Goal: Task Accomplishment & Management: Use online tool/utility

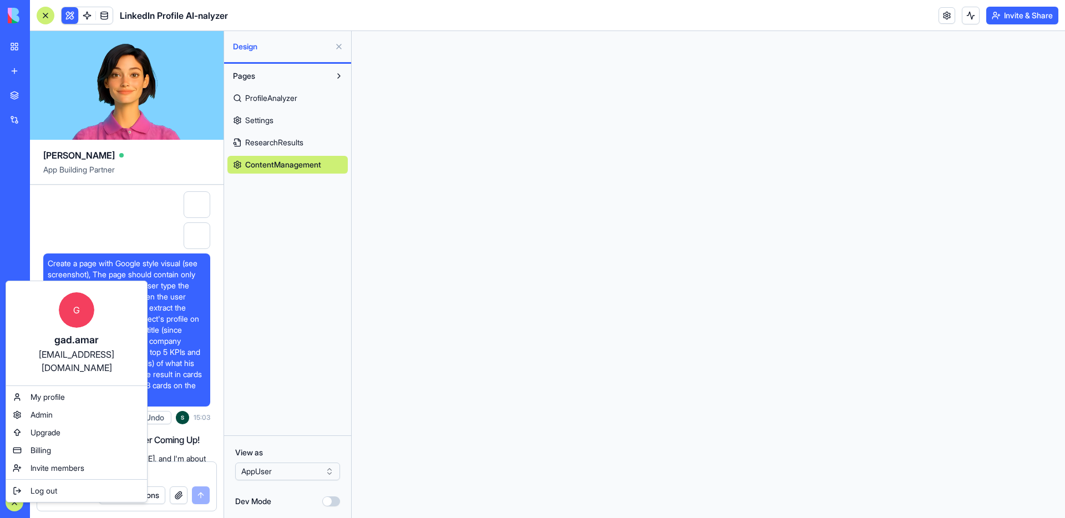
click at [81, 441] on div "Billing" at bounding box center [76, 450] width 136 height 18
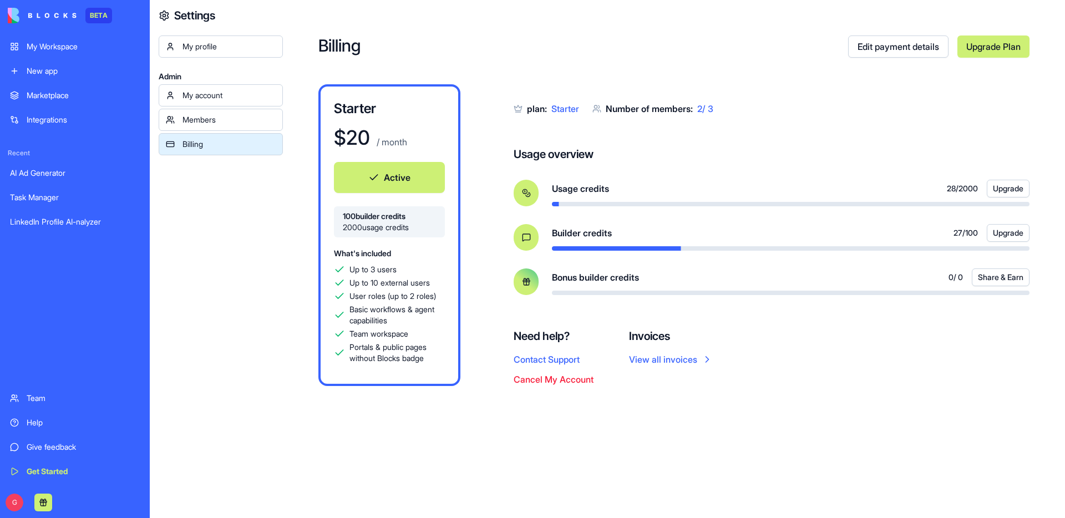
click at [884, 48] on link "Edit payment details" at bounding box center [898, 46] width 100 height 22
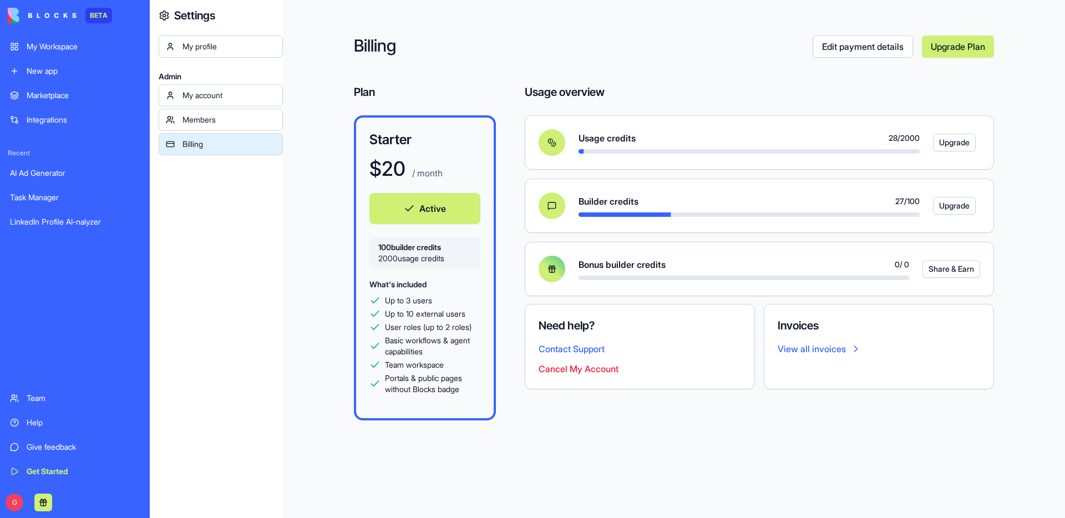
click at [655, 418] on div "Billing Edit payment details Upgrade Plan Plan Starter $ 20 / month Active 100 …" at bounding box center [674, 259] width 782 height 518
click at [235, 93] on div "My account" at bounding box center [228, 95] width 93 height 11
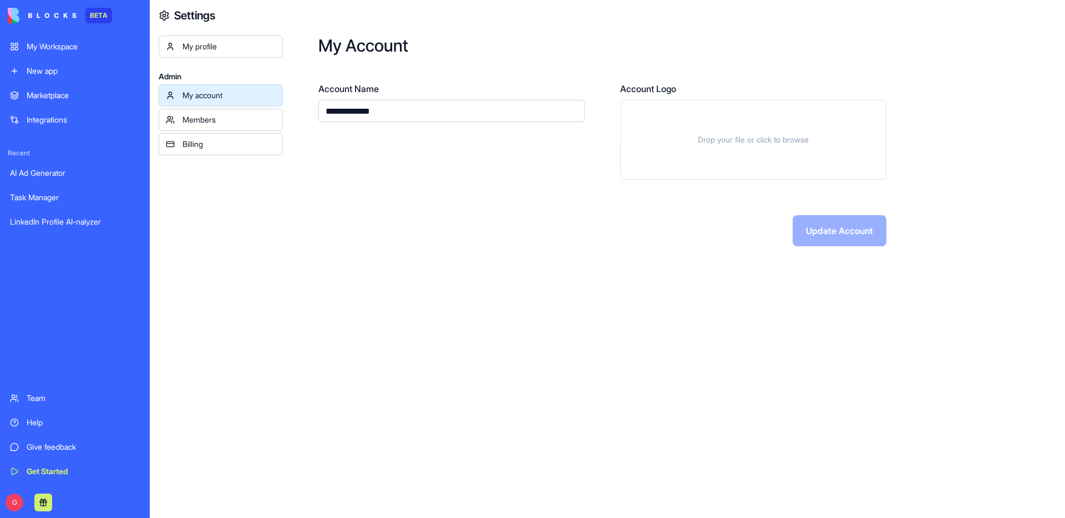
click at [88, 48] on div "My Workspace" at bounding box center [83, 46] width 113 height 11
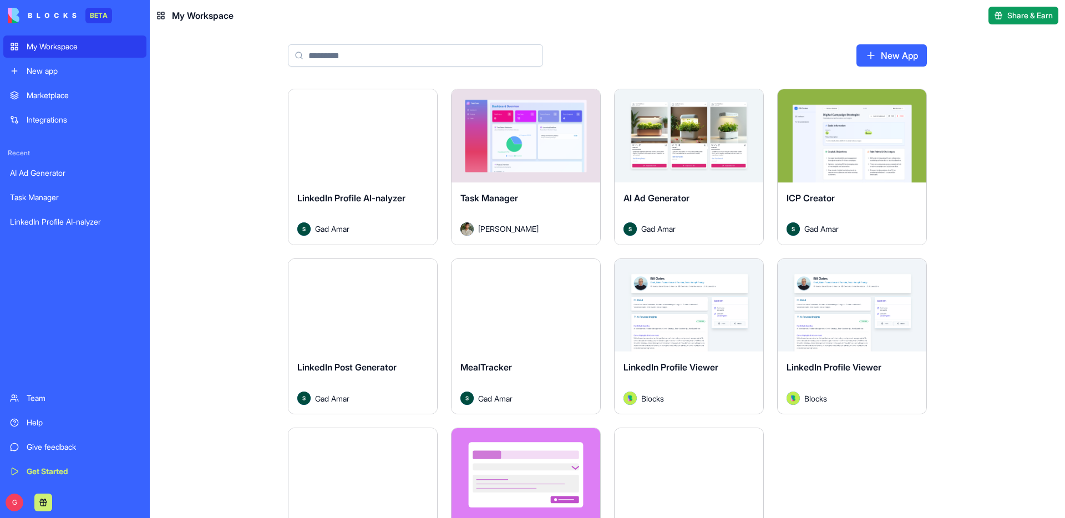
click at [78, 96] on div "Marketplace" at bounding box center [83, 95] width 113 height 11
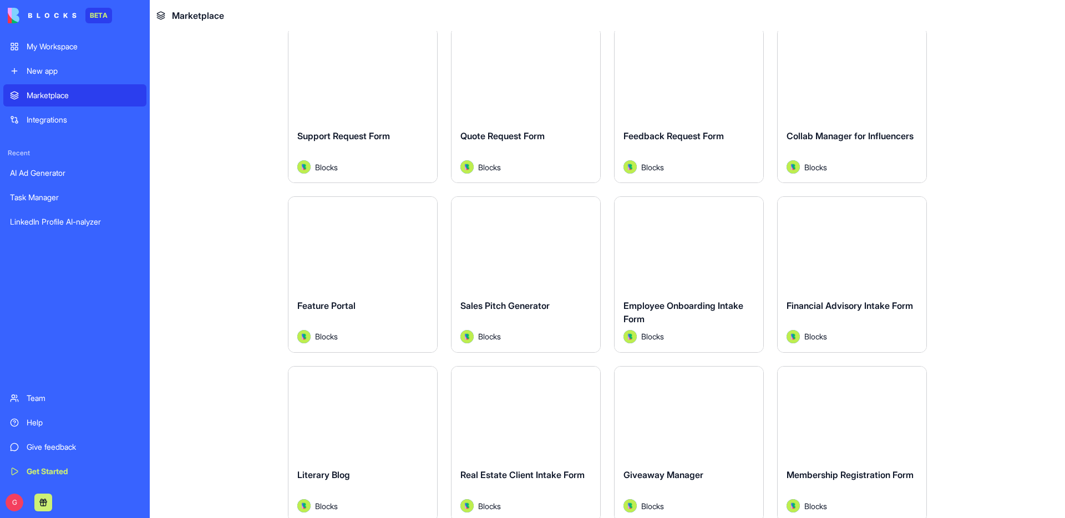
scroll to position [1004, 0]
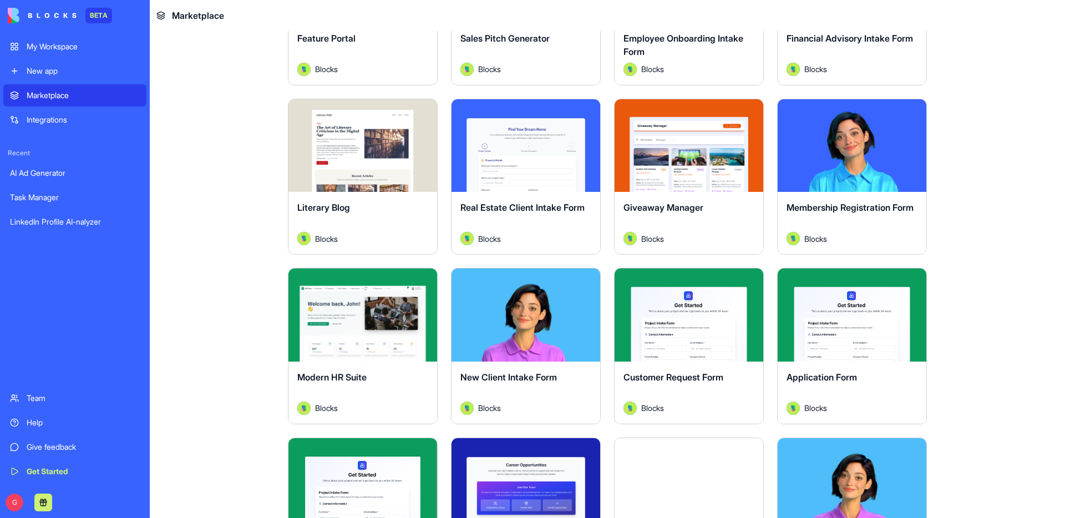
click at [368, 342] on div "Explore" at bounding box center [362, 314] width 149 height 93
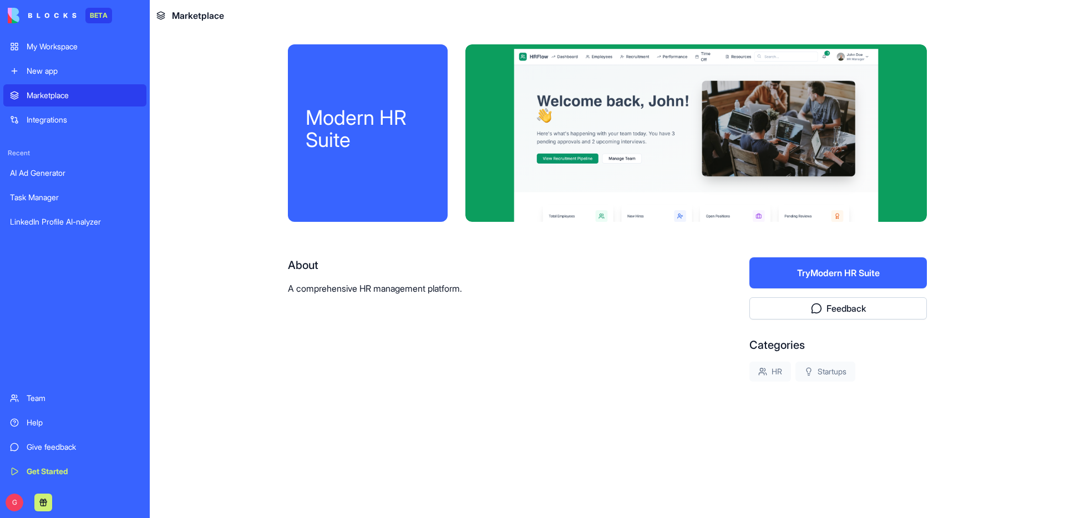
click at [813, 274] on button "Try Modern HR Suite" at bounding box center [837, 272] width 177 height 31
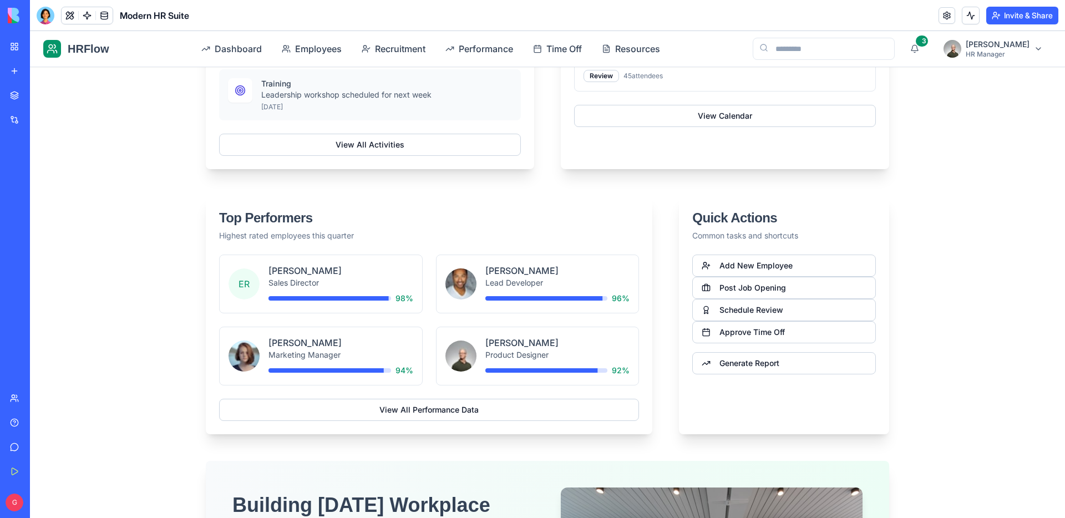
scroll to position [1035, 0]
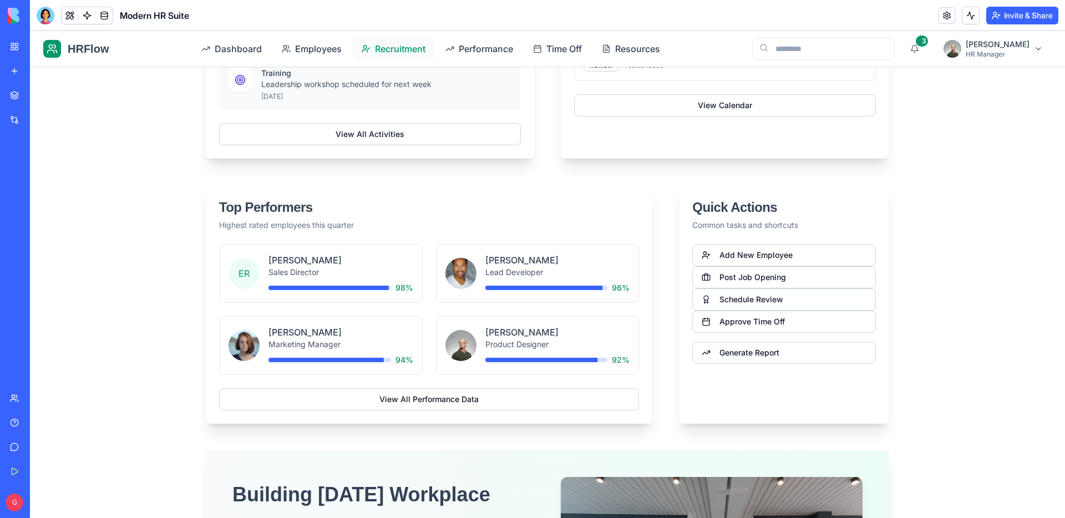
click at [409, 49] on span "Recruitment" at bounding box center [400, 48] width 50 height 13
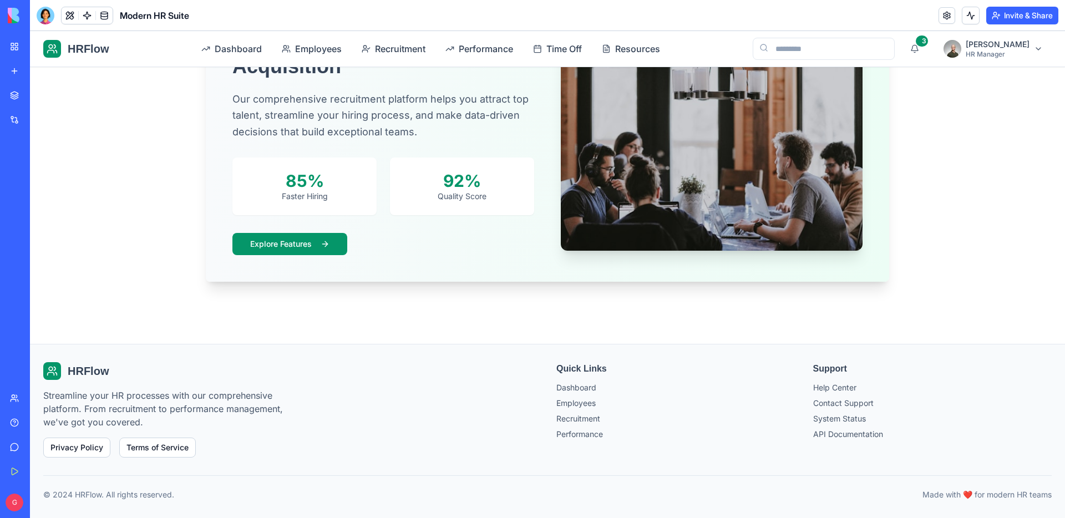
scroll to position [755, 0]
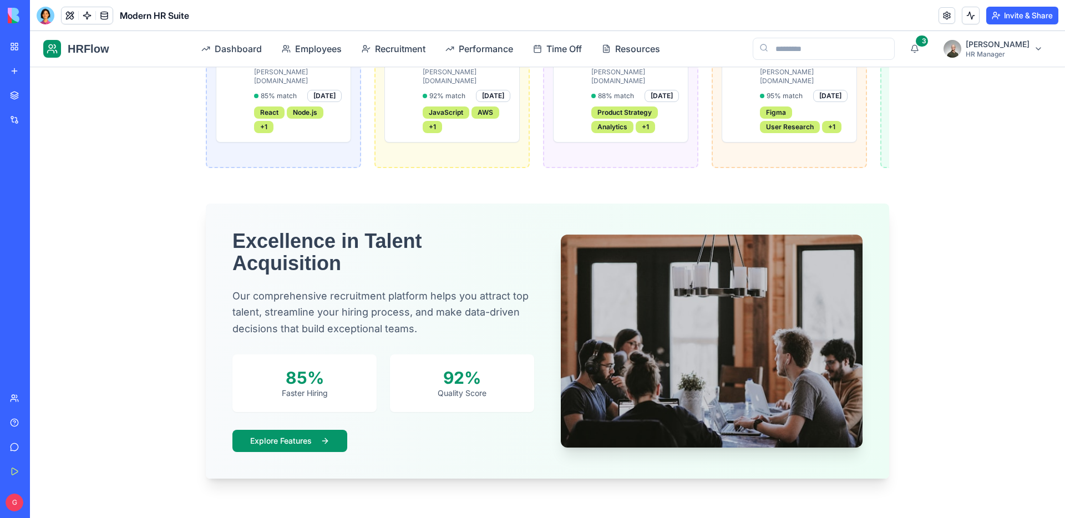
scroll to position [430, 0]
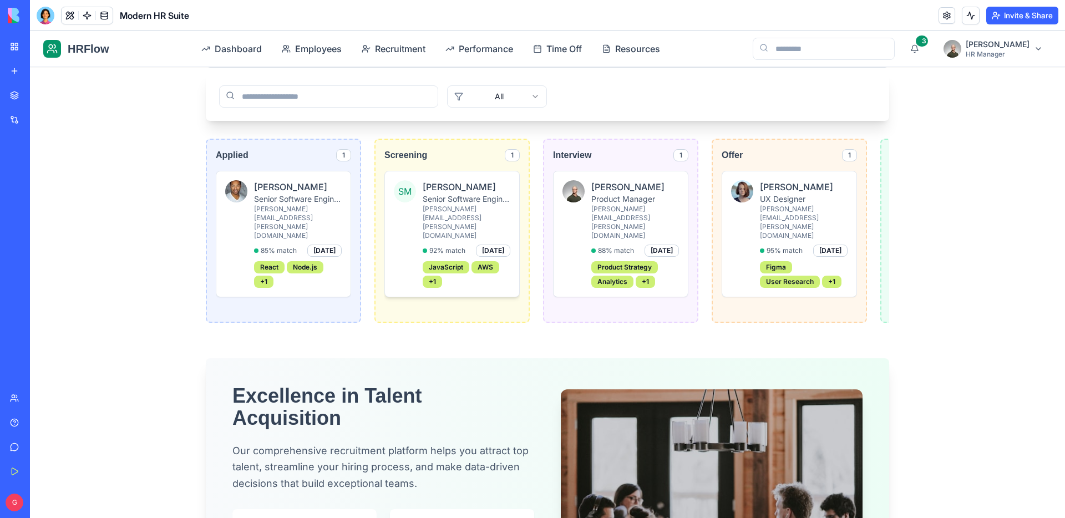
click at [429, 191] on h4 "Sarah Miller" at bounding box center [467, 186] width 88 height 13
click at [470, 205] on p "sarah.miller@email.com" at bounding box center [467, 222] width 88 height 35
click at [490, 245] on div "2024-06-28" at bounding box center [493, 251] width 34 height 12
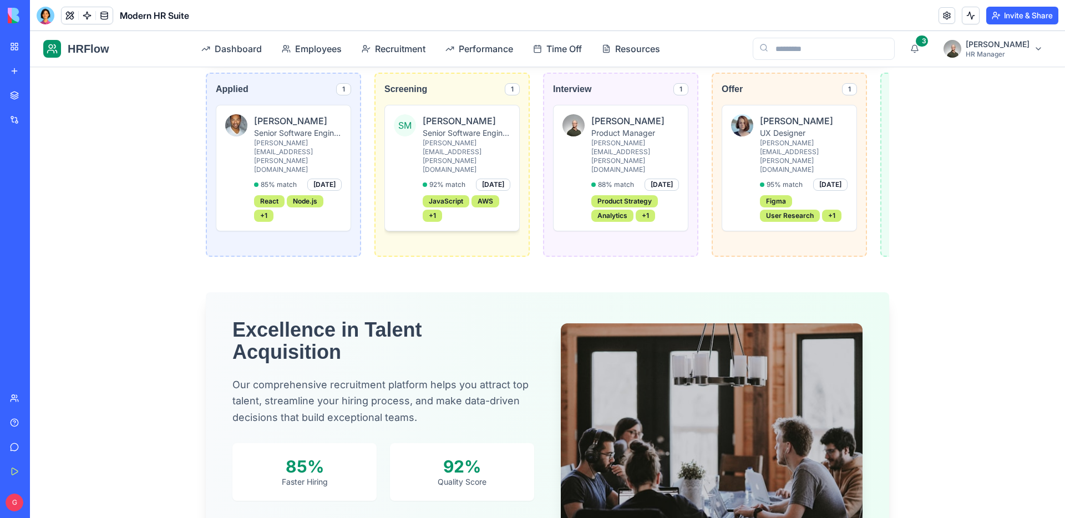
scroll to position [593, 0]
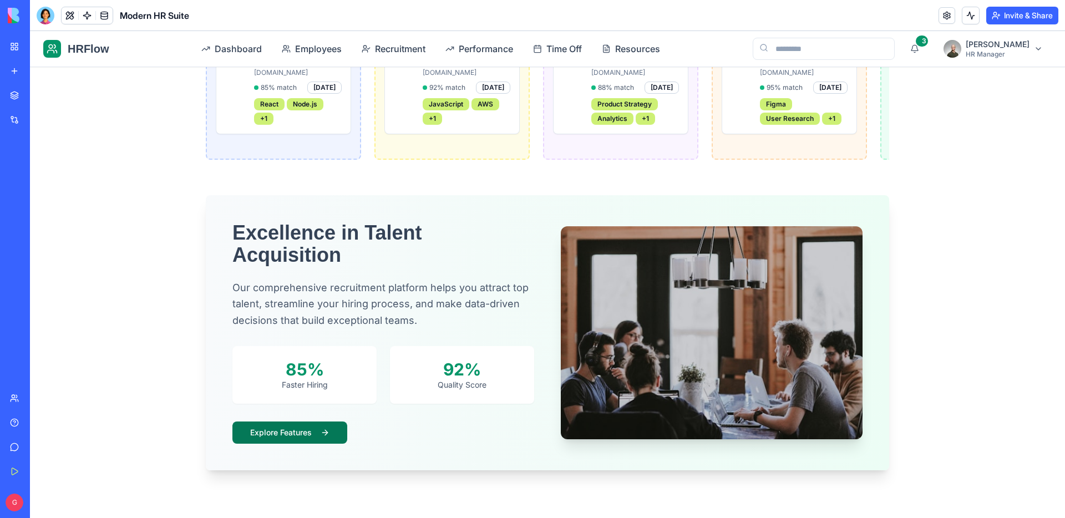
click at [311, 421] on button "Explore Features" at bounding box center [289, 432] width 115 height 22
click at [480, 359] on div "92%" at bounding box center [462, 369] width 118 height 20
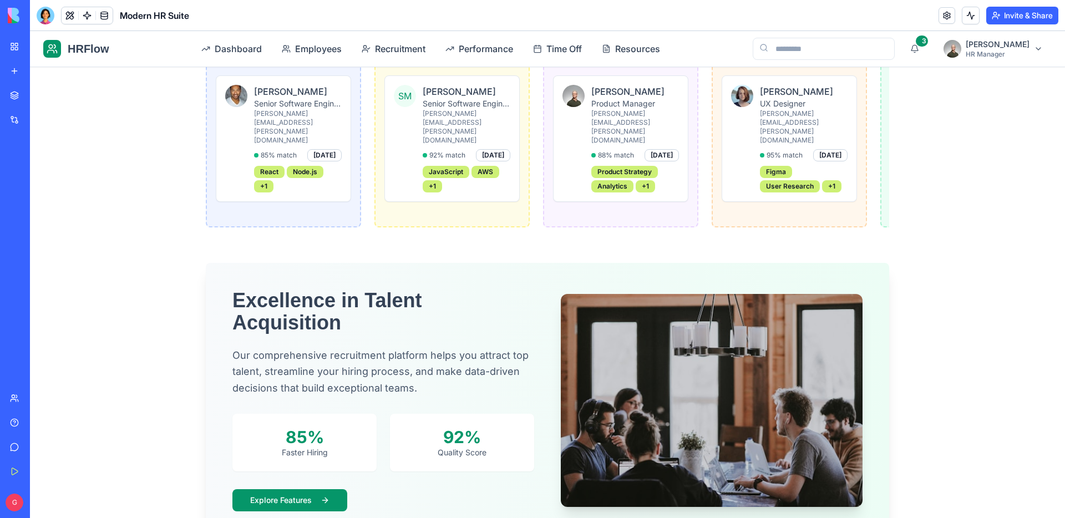
scroll to position [401, 0]
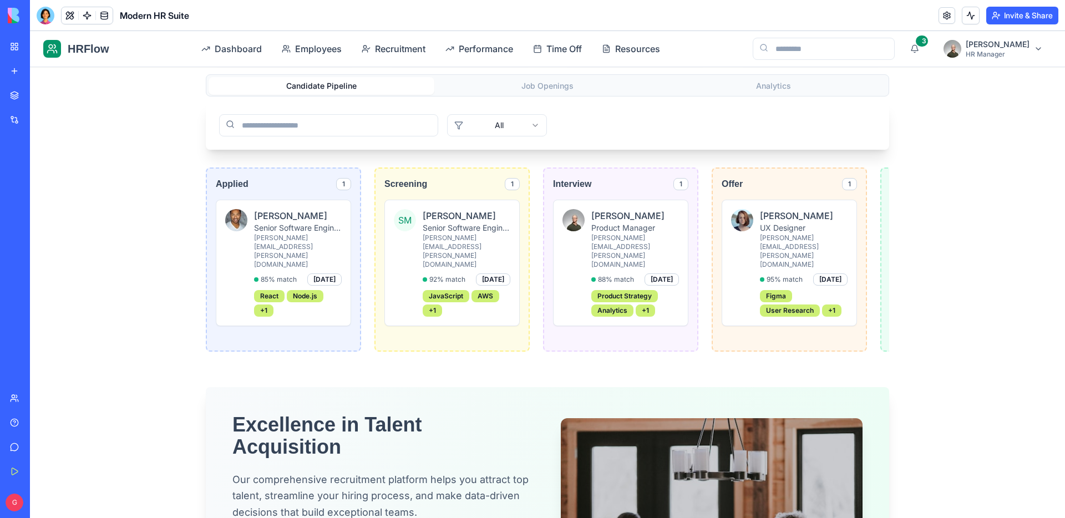
click at [515, 124] on html "HRFlow Dashboard Employees Recruitment Performance Time Off Resources 3 John Do…" at bounding box center [547, 264] width 1035 height 1268
click at [481, 52] on span "Performance" at bounding box center [486, 48] width 54 height 13
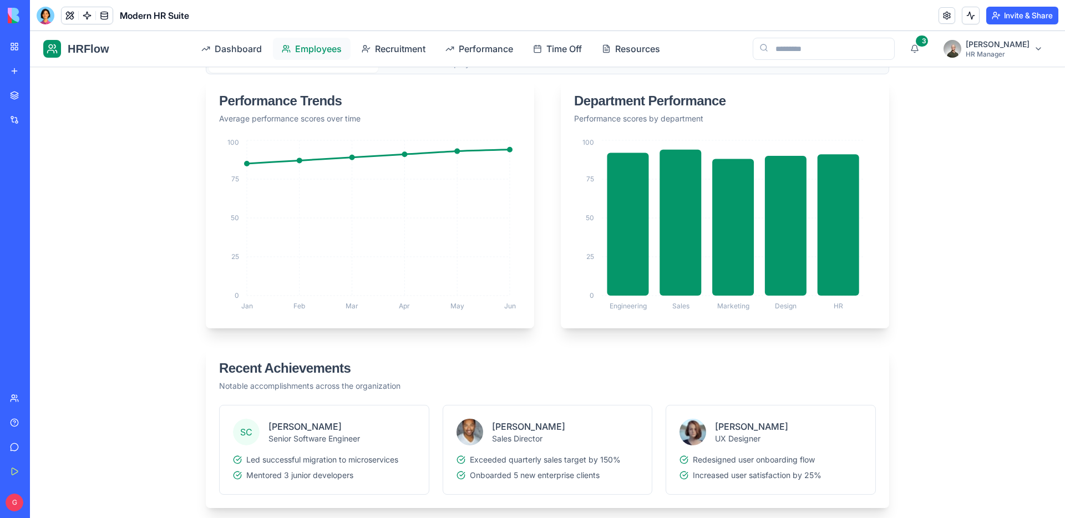
click at [320, 51] on span "Employees" at bounding box center [318, 48] width 47 height 13
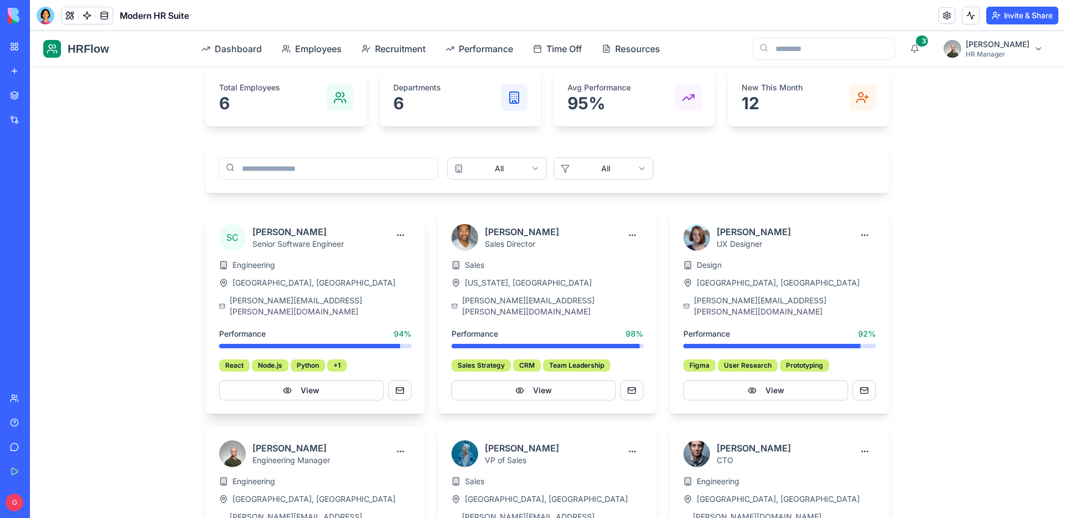
scroll to position [301, 0]
click at [550, 300] on div "michael.rodriguez@company.com" at bounding box center [547, 305] width 192 height 22
click at [561, 380] on button "View" at bounding box center [533, 390] width 165 height 20
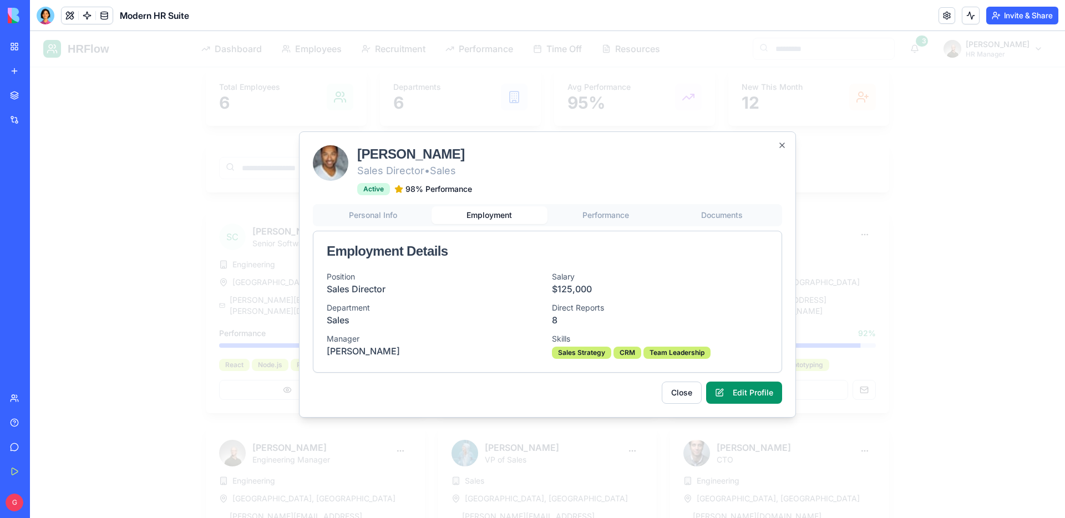
click at [472, 233] on div "Personal Info Employment Performance Documents Employment Details Position Sale…" at bounding box center [547, 288] width 469 height 169
click at [610, 215] on button "Performance" at bounding box center [605, 215] width 116 height 18
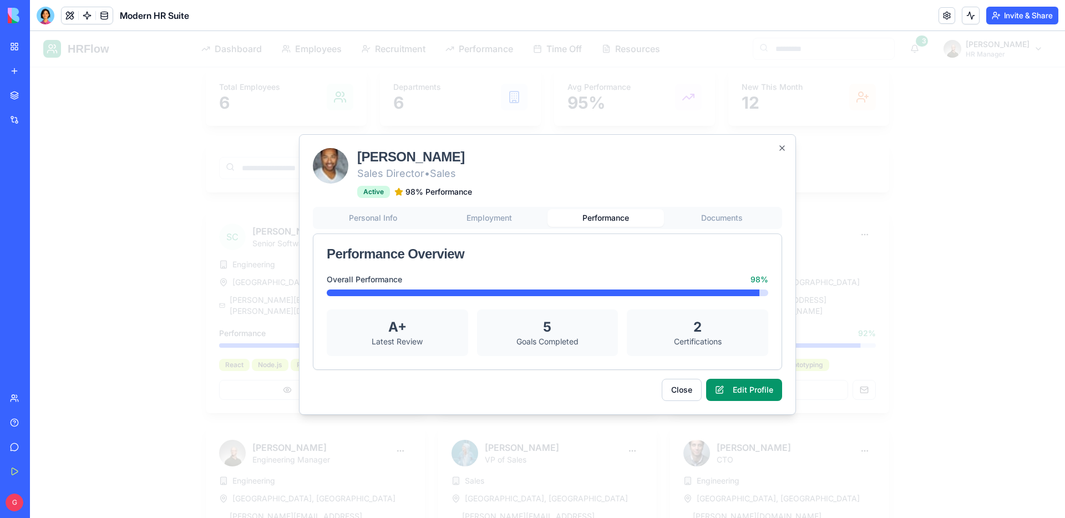
click at [739, 212] on div "Personal Info Employment Performance Documents Performance Overview Overall Per…" at bounding box center [547, 288] width 469 height 163
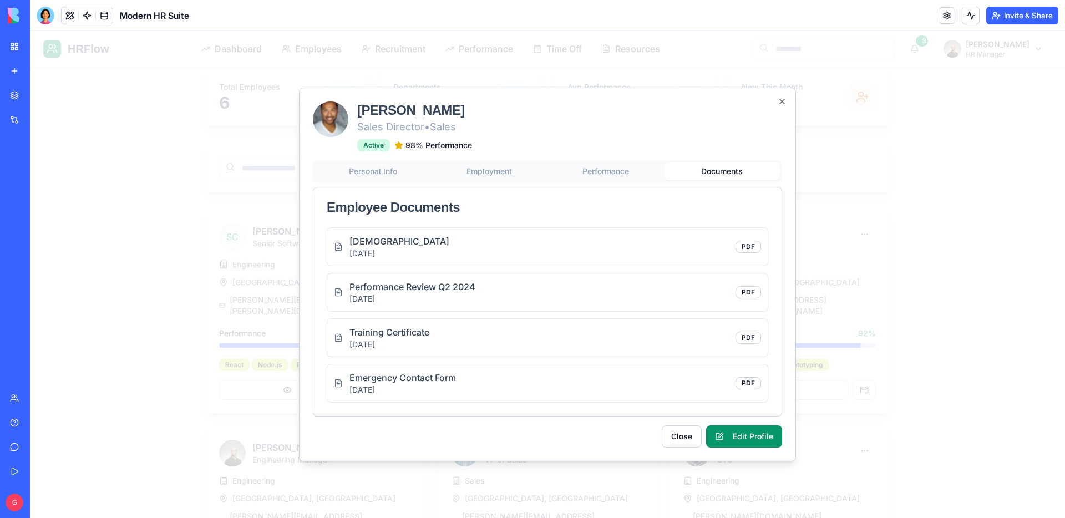
click at [754, 247] on div "PDF" at bounding box center [748, 247] width 26 height 12
click at [782, 98] on icon "button" at bounding box center [781, 101] width 9 height 9
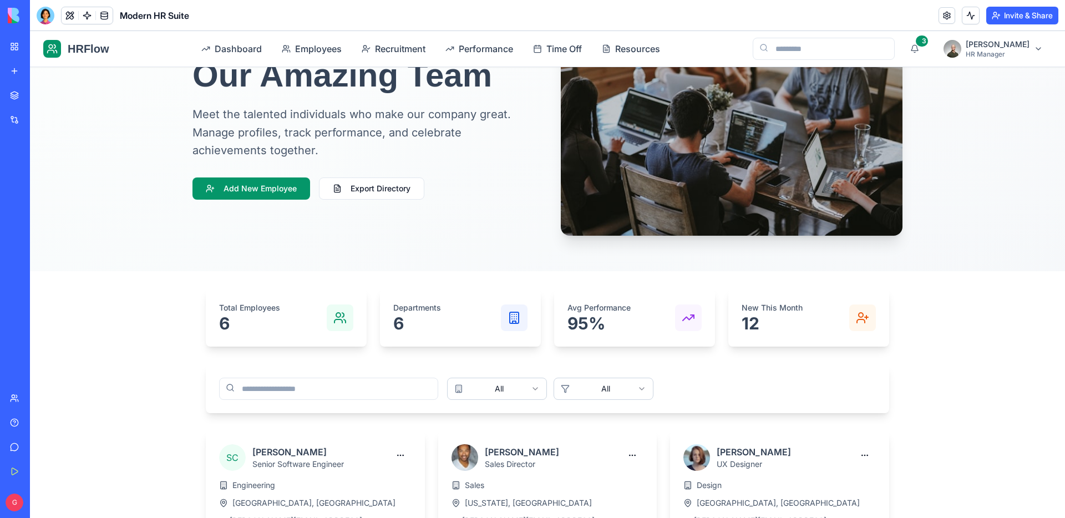
scroll to position [0, 0]
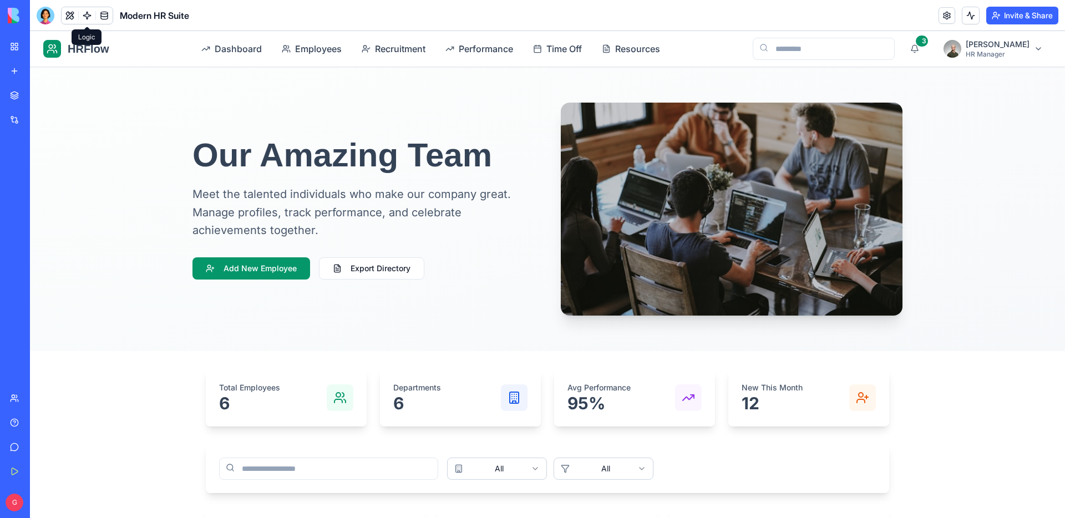
click at [86, 18] on link at bounding box center [87, 15] width 17 height 17
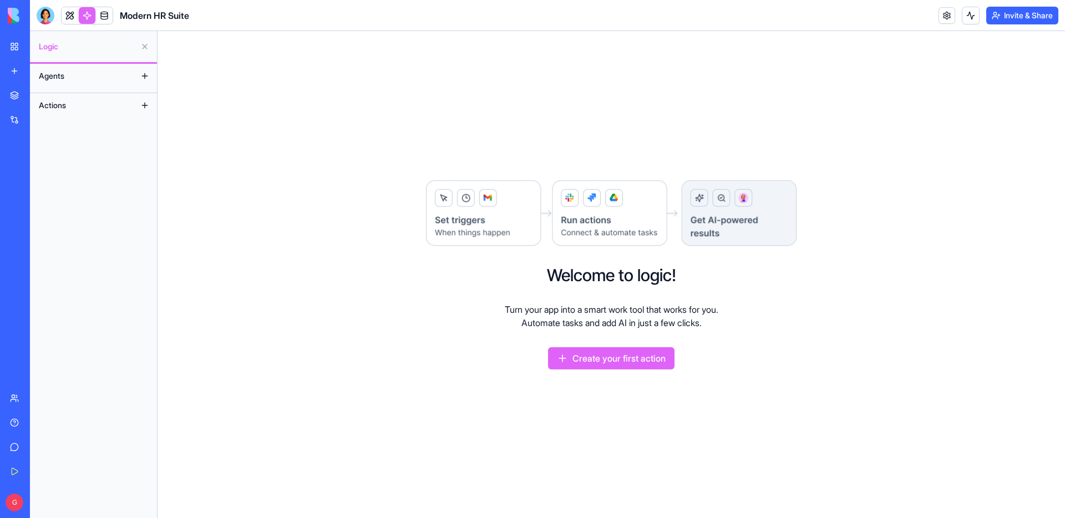
click at [634, 365] on button "Create your first action" at bounding box center [611, 358] width 126 height 22
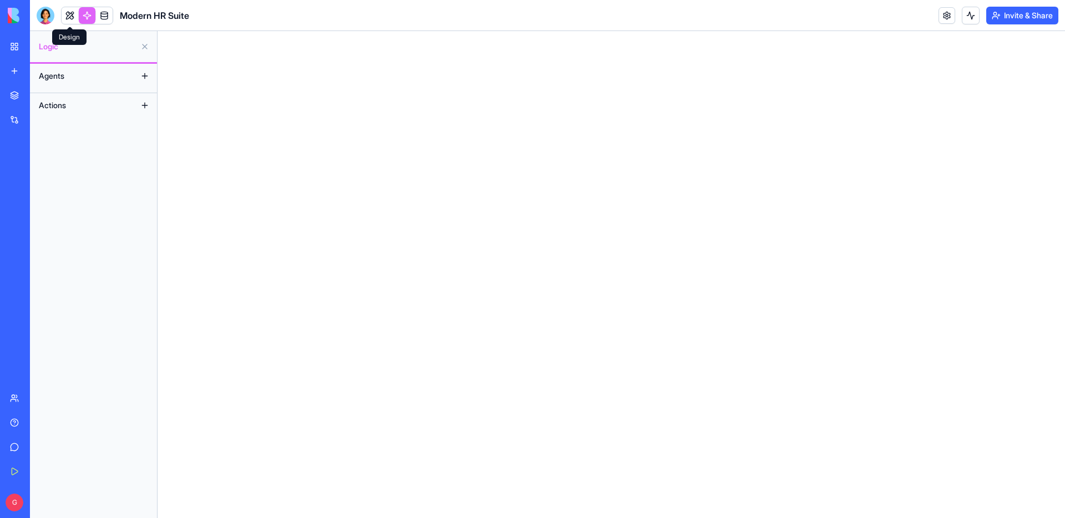
click at [72, 13] on link at bounding box center [70, 15] width 17 height 17
